Goal: Task Accomplishment & Management: Manage account settings

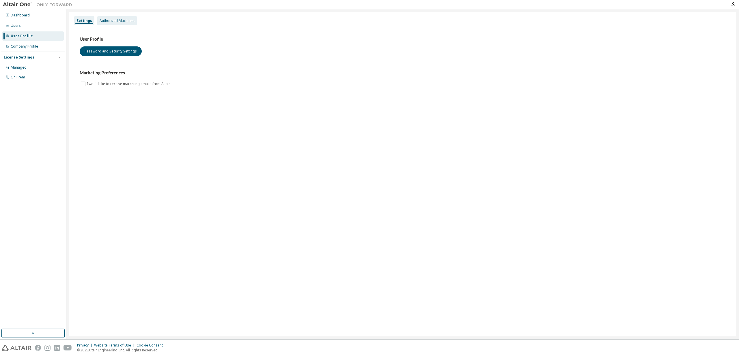
click at [119, 20] on div "Authorized Machines" at bounding box center [117, 20] width 35 height 5
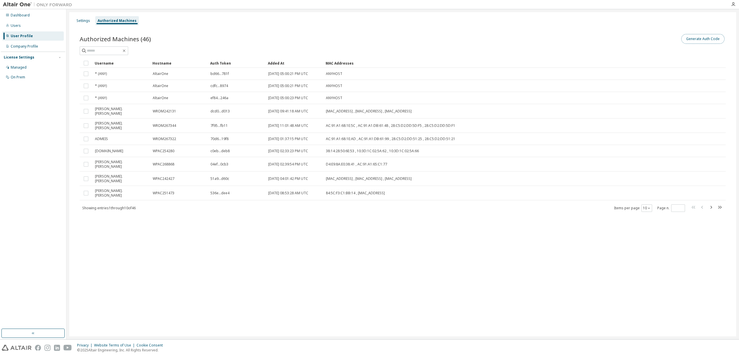
click at [700, 35] on button "Generate Auth Code" at bounding box center [702, 39] width 43 height 10
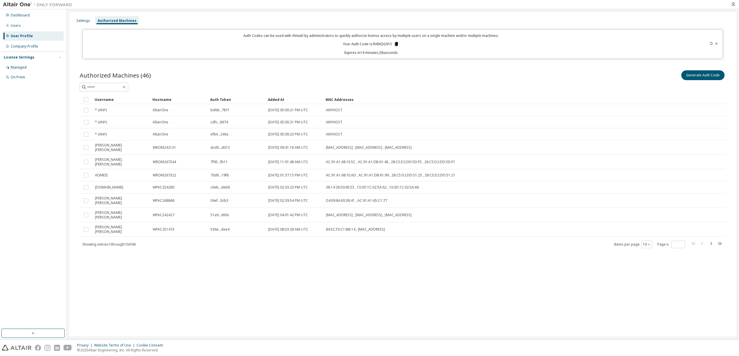
click at [399, 44] on div "Auth Codes can be used with Almutil by administrators to quickly authorize lice…" at bounding box center [370, 44] width 569 height 22
click at [396, 45] on icon at bounding box center [396, 44] width 3 height 4
